Goal: Task Accomplishment & Management: Use online tool/utility

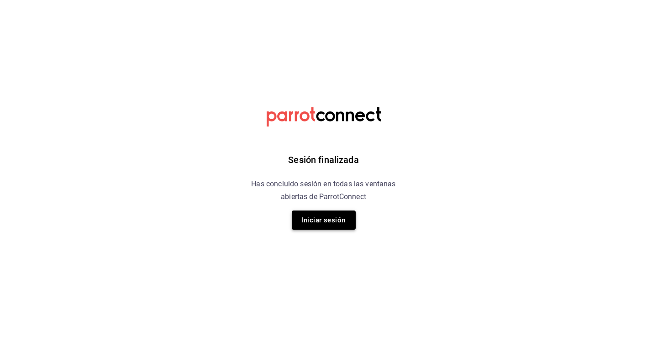
click at [318, 217] on button "Iniciar sesión" at bounding box center [324, 220] width 64 height 19
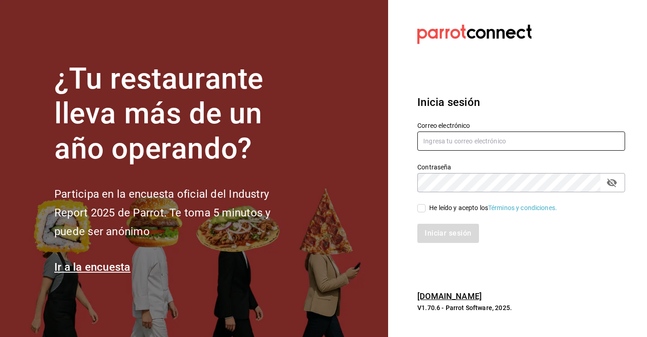
type input "[PERSON_NAME][EMAIL_ADDRESS][PERSON_NAME][DOMAIN_NAME]"
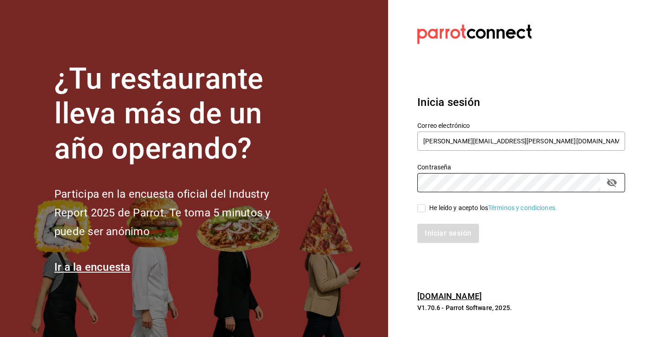
click at [423, 211] on input "He leído y acepto los Términos y condiciones." at bounding box center [422, 208] width 8 height 8
checkbox input "true"
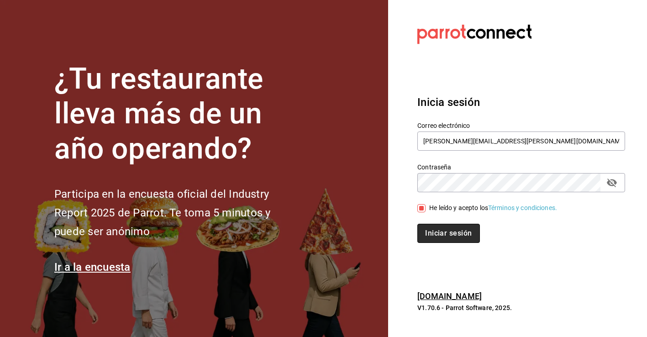
click at [435, 236] on button "Iniciar sesión" at bounding box center [449, 233] width 62 height 19
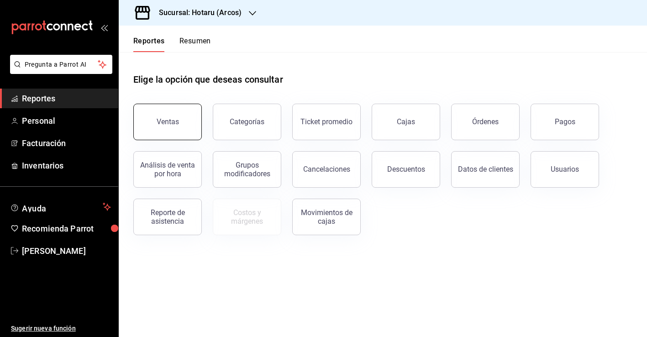
click at [177, 110] on button "Ventas" at bounding box center [167, 122] width 69 height 37
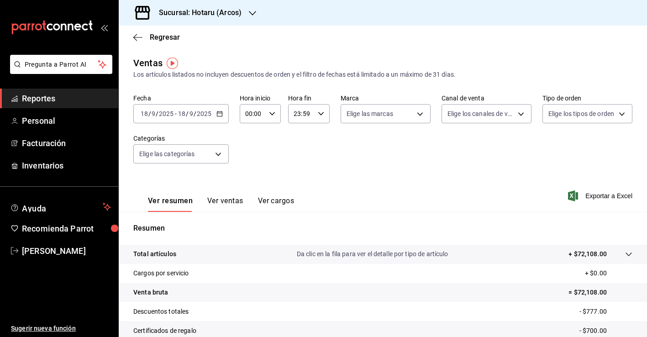
click at [217, 112] on \(Stroke\) "button" at bounding box center [219, 113] width 5 height 5
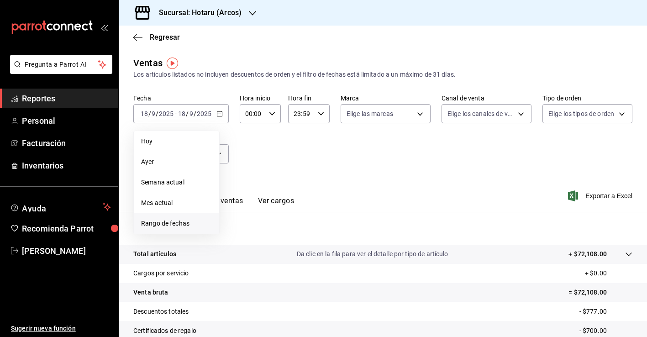
click at [201, 222] on span "Rango de fechas" at bounding box center [176, 224] width 71 height 10
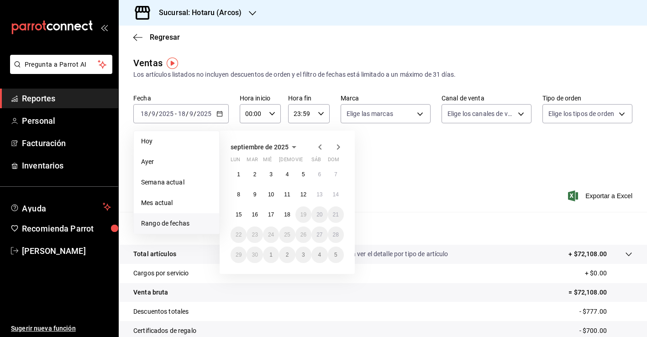
click at [316, 150] on icon "button" at bounding box center [320, 147] width 11 height 11
click at [320, 147] on icon "button" at bounding box center [320, 147] width 11 height 11
click at [303, 176] on abbr "1" at bounding box center [303, 174] width 3 height 6
click at [340, 150] on icon "button" at bounding box center [338, 147] width 11 height 11
click at [318, 148] on icon "button" at bounding box center [320, 147] width 11 height 11
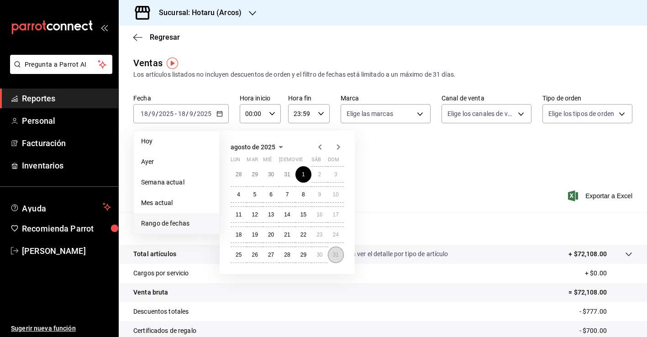
click at [339, 254] on abbr "31" at bounding box center [336, 255] width 6 height 6
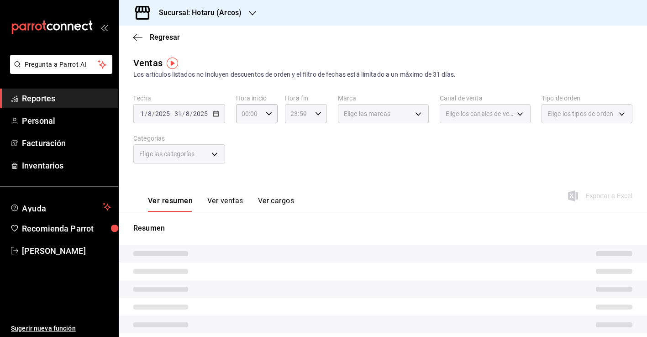
click at [318, 115] on \(Stroke\) "button" at bounding box center [318, 113] width 5 height 3
click at [318, 115] on div at bounding box center [323, 168] width 647 height 337
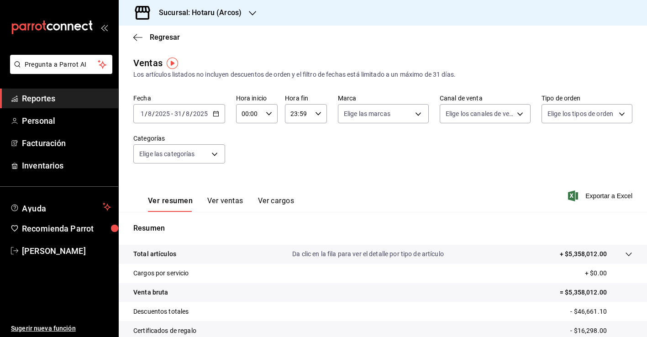
click at [211, 111] on div "2025-08-01 1 / 8 / 2025 - 2025-08-31 31 / 8 / 2025" at bounding box center [179, 113] width 92 height 19
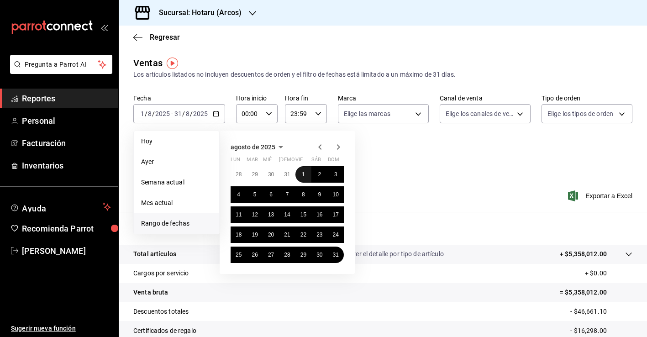
click at [302, 173] on abbr "1" at bounding box center [303, 174] width 3 height 6
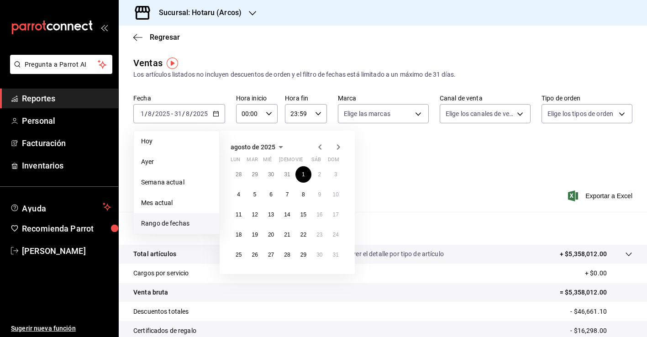
click at [339, 143] on icon "button" at bounding box center [338, 147] width 11 height 11
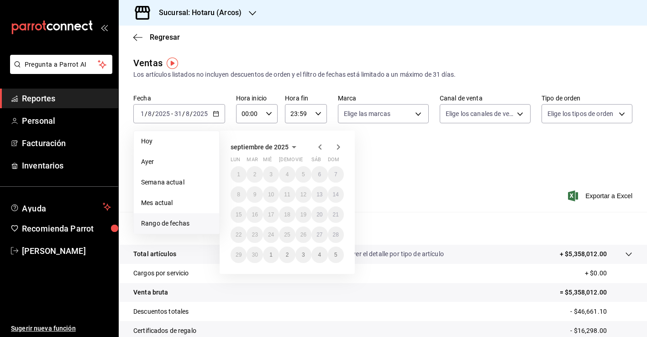
click at [408, 163] on div "Fecha 2025-08-01 1 / 8 / 2025 - 2025-08-31 31 / 8 / 2025 Hoy Ayer Semana actual…" at bounding box center [382, 134] width 499 height 80
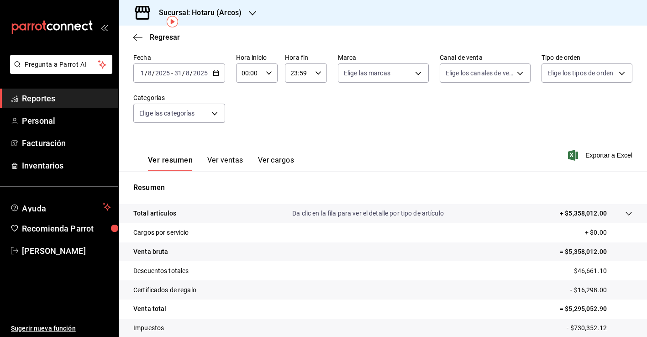
scroll to position [42, 0]
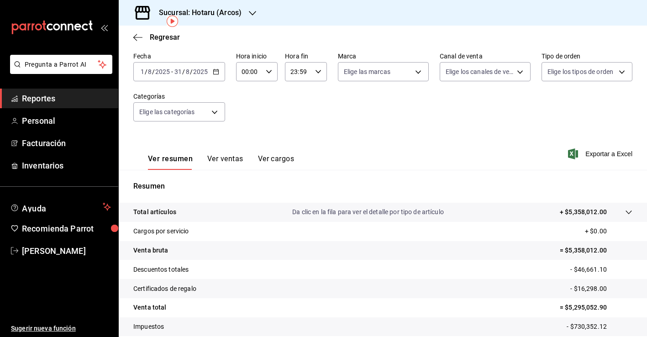
click at [229, 156] on button "Ver ventas" at bounding box center [225, 162] width 36 height 16
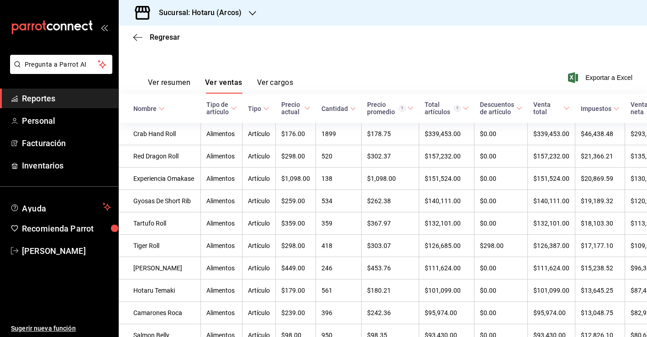
scroll to position [125, 0]
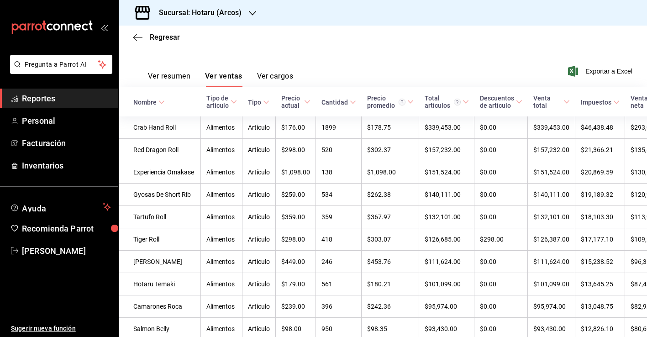
drag, startPoint x: 463, startPoint y: 331, endPoint x: 161, endPoint y: 102, distance: 378.8
click at [161, 102] on icon at bounding box center [162, 102] width 6 height 6
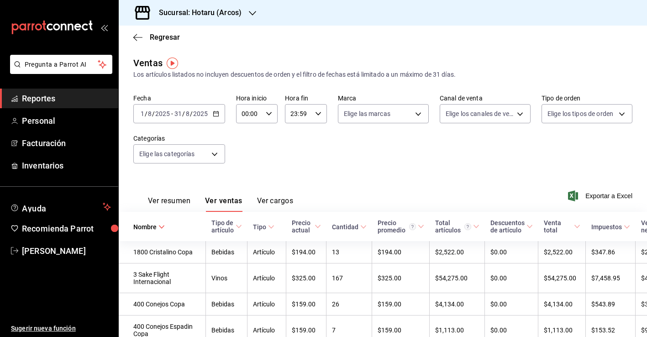
scroll to position [0, 0]
click at [214, 114] on icon "button" at bounding box center [216, 114] width 6 height 6
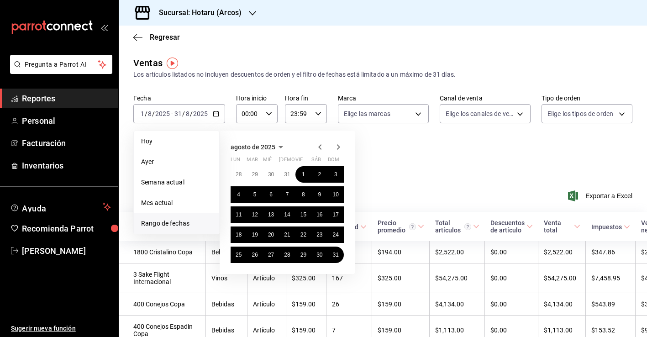
click at [339, 148] on icon "button" at bounding box center [338, 146] width 3 height 5
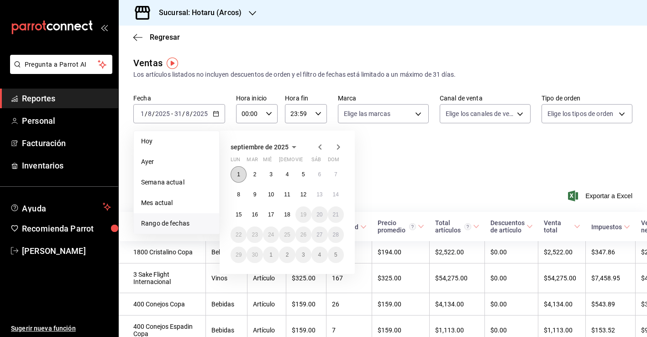
click at [240, 176] on abbr "1" at bounding box center [238, 174] width 3 height 6
click at [289, 214] on abbr "18" at bounding box center [287, 214] width 6 height 6
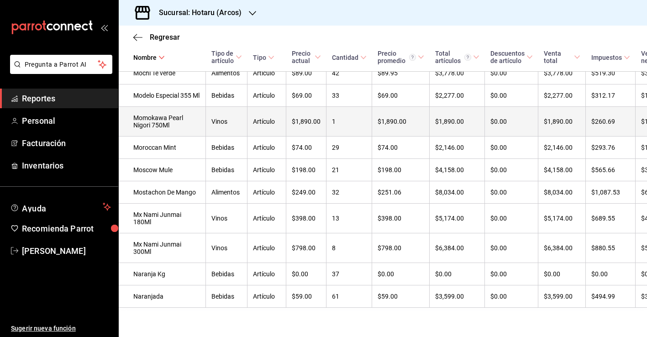
click at [163, 40] on span "Regresar" at bounding box center [165, 37] width 30 height 9
